Goal: Transaction & Acquisition: Obtain resource

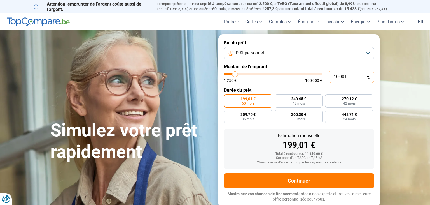
drag, startPoint x: 353, startPoint y: 76, endPoint x: 321, endPoint y: 79, distance: 32.6
click at [329, 79] on input "10 001" at bounding box center [351, 77] width 45 height 12
type input "5"
type input "1250"
type input "50"
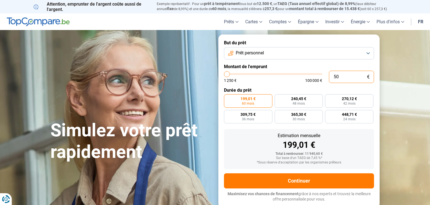
type input "1250"
type input "500"
type input "1250"
type input "5 000"
type input "5000"
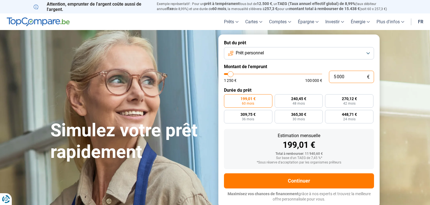
type input "5 000"
radio input "true"
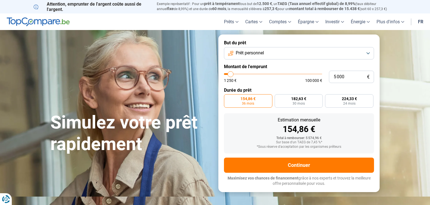
click at [356, 123] on div "Estimation mensuelle 154,86 €" at bounding box center [298, 126] width 141 height 16
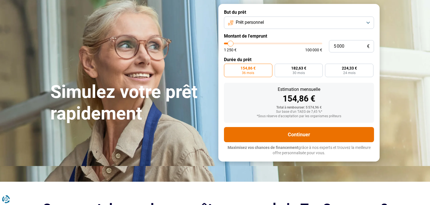
scroll to position [29, 0]
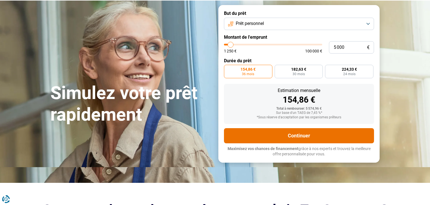
click at [297, 132] on button "Continuer" at bounding box center [299, 135] width 150 height 15
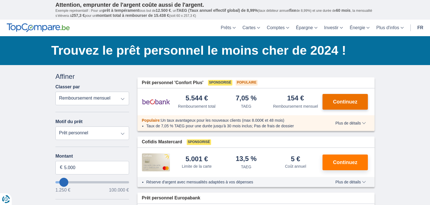
click at [340, 106] on button "Continuez" at bounding box center [344, 102] width 45 height 16
click at [343, 104] on span "Continuez" at bounding box center [345, 101] width 24 height 5
